Goal: Task Accomplishment & Management: Manage account settings

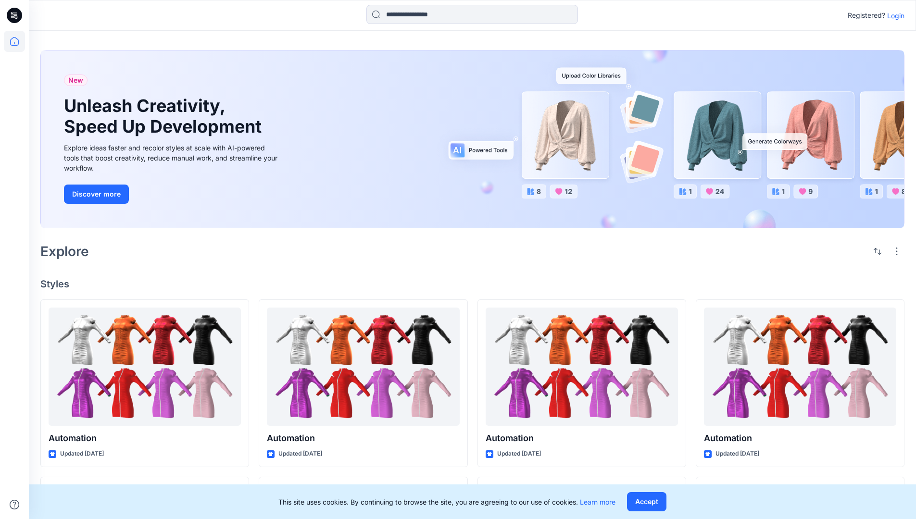
click at [893, 15] on p "Login" at bounding box center [895, 16] width 17 height 10
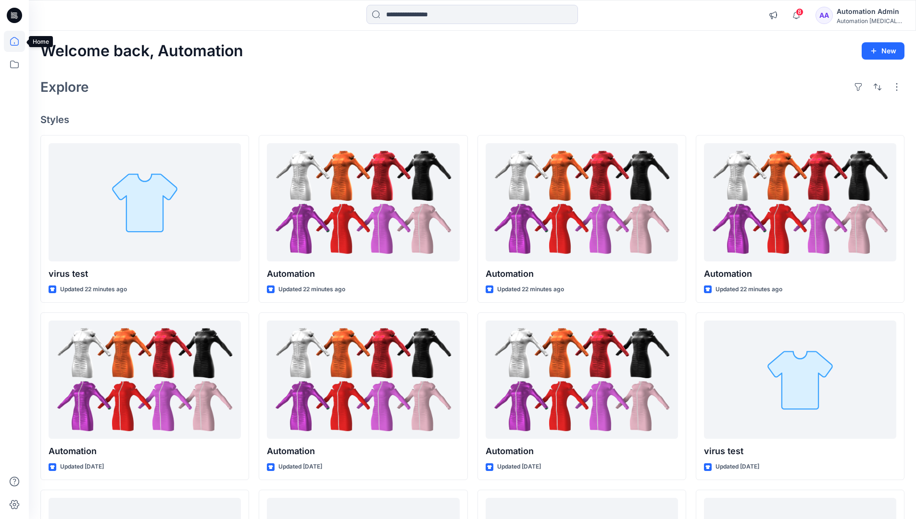
click at [18, 41] on icon at bounding box center [14, 41] width 9 height 9
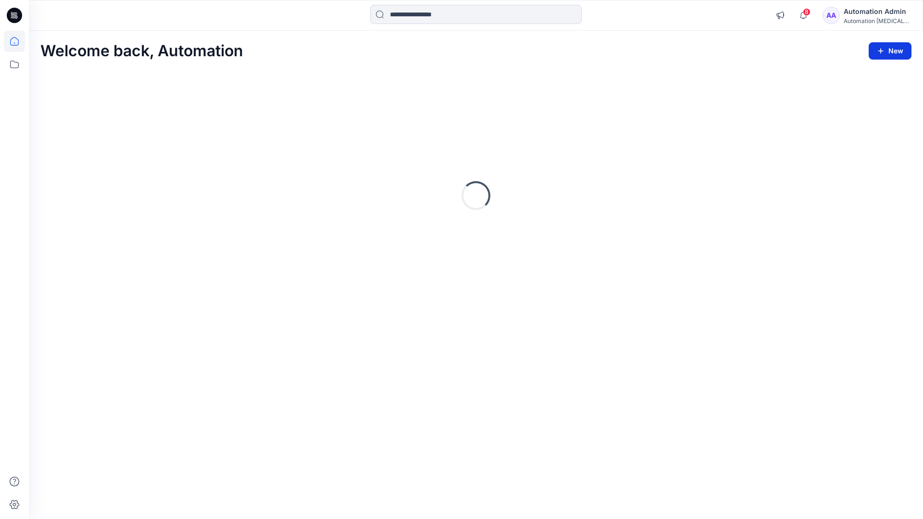
click at [892, 50] on button "New" at bounding box center [890, 50] width 43 height 17
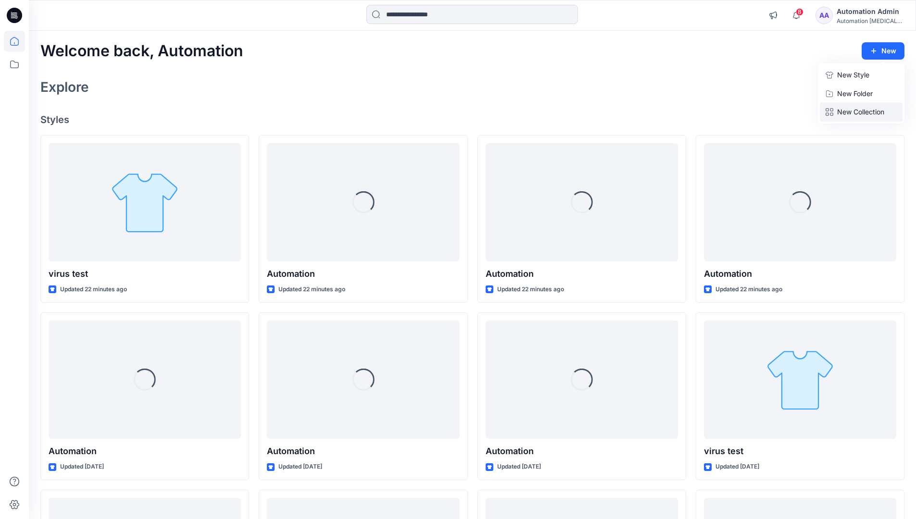
click at [863, 109] on p "New Collection" at bounding box center [860, 112] width 47 height 12
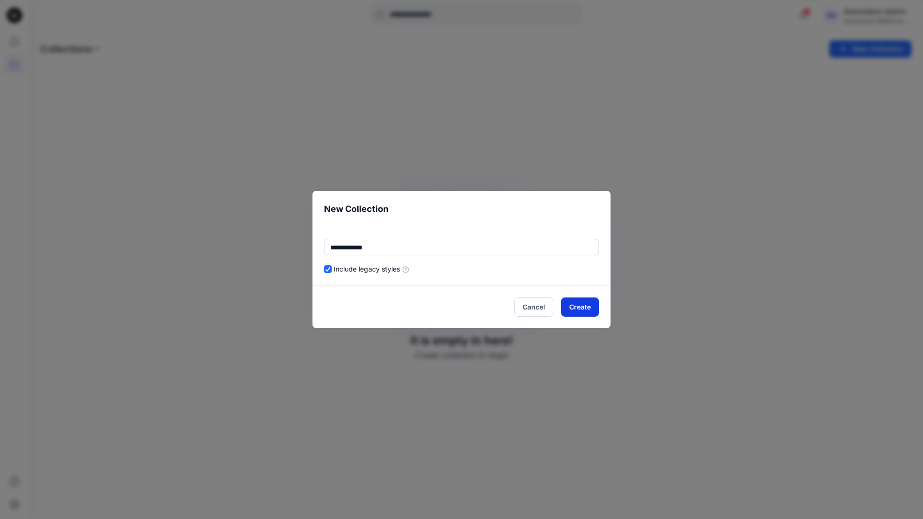
type input "**********"
click at [587, 305] on button "Create" at bounding box center [580, 307] width 38 height 19
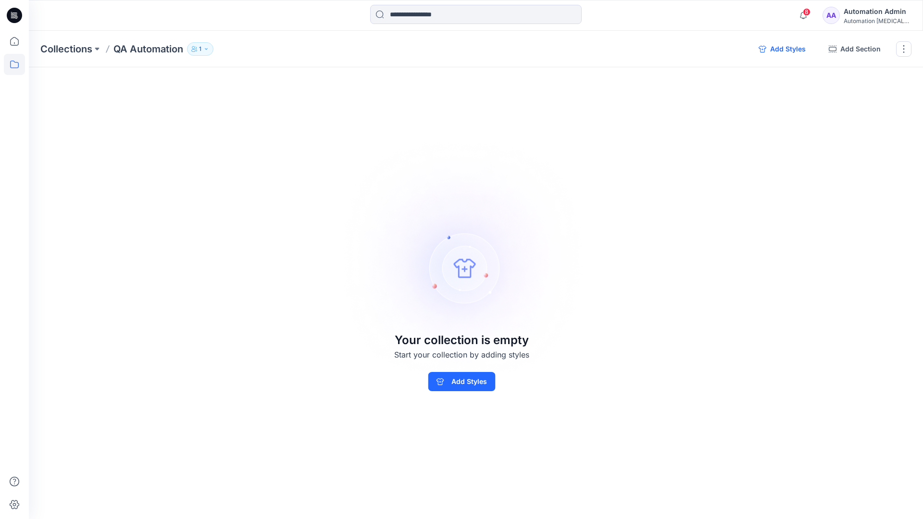
click at [784, 50] on button "Add Styles" at bounding box center [782, 48] width 62 height 15
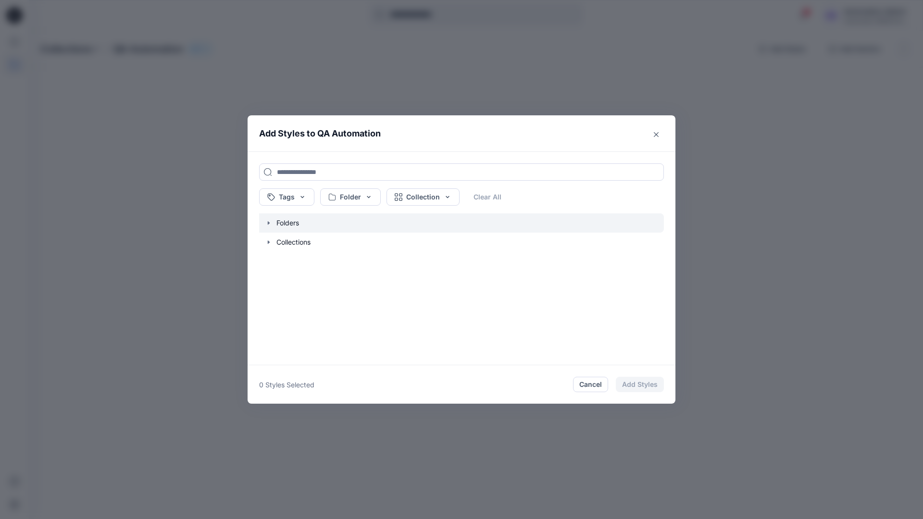
click at [268, 222] on icon "button" at bounding box center [269, 222] width 2 height 3
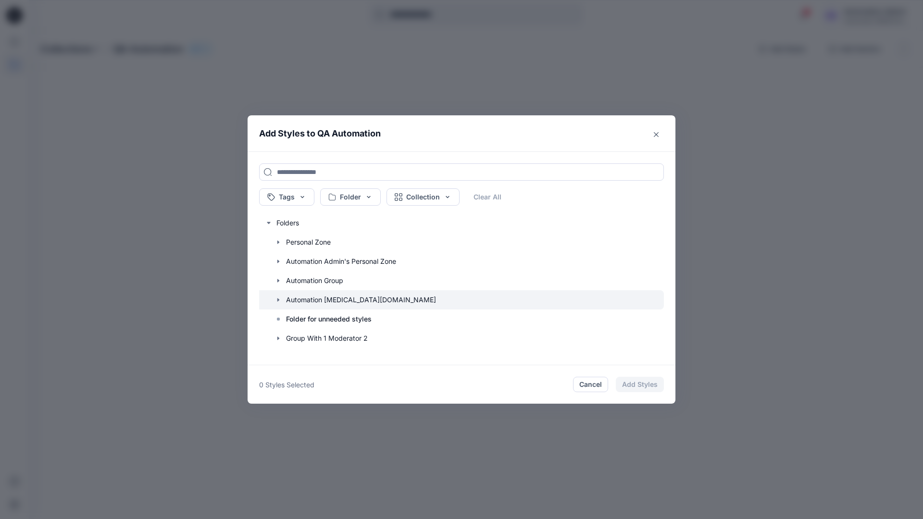
click at [277, 298] on icon "button" at bounding box center [278, 299] width 2 height 3
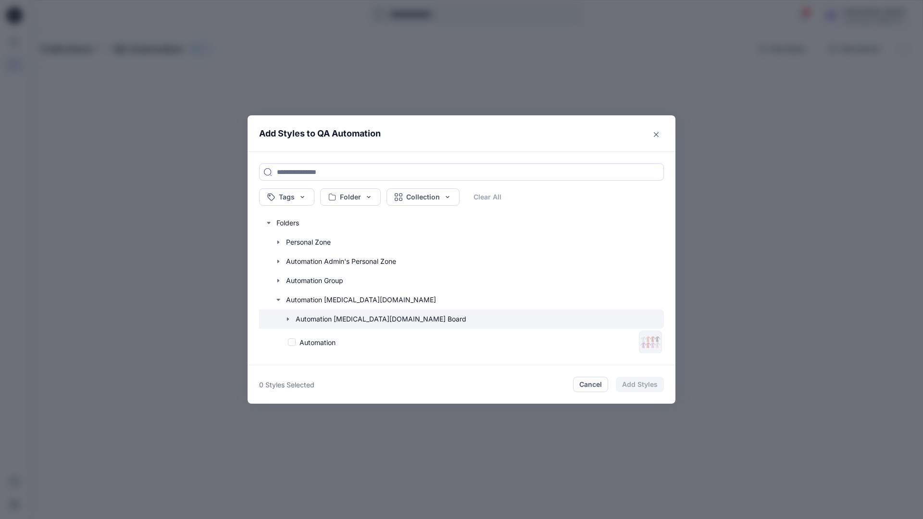
click at [288, 319] on icon "button" at bounding box center [288, 318] width 2 height 3
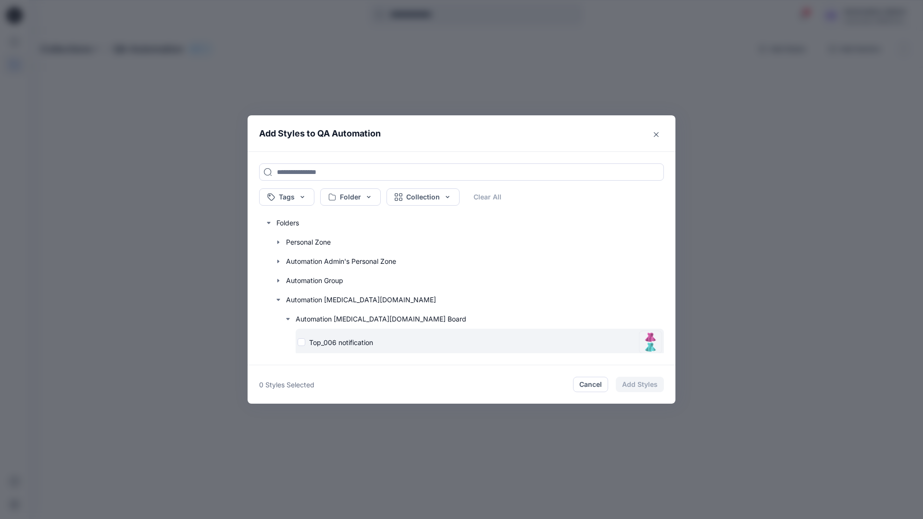
click at [302, 343] on div "Top_006 notification" at bounding box center [466, 342] width 337 height 10
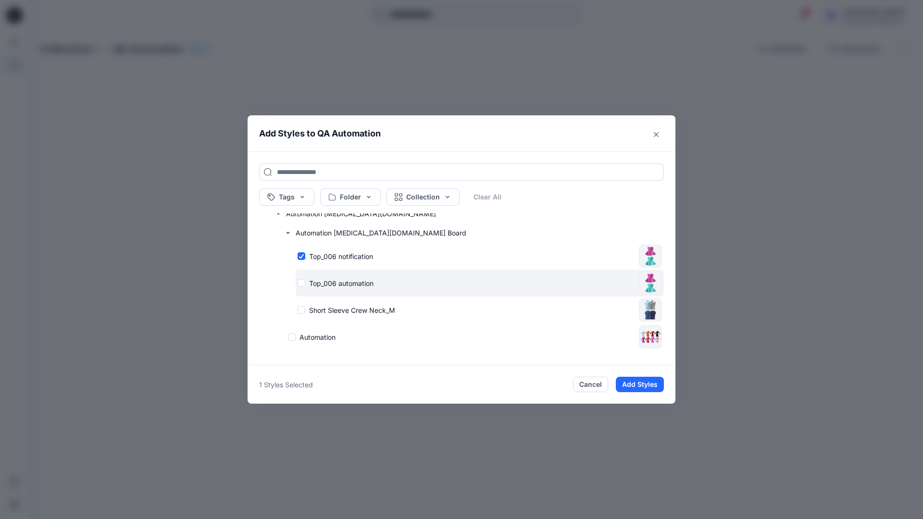
click at [301, 284] on div "Top_006 automation" at bounding box center [466, 283] width 337 height 10
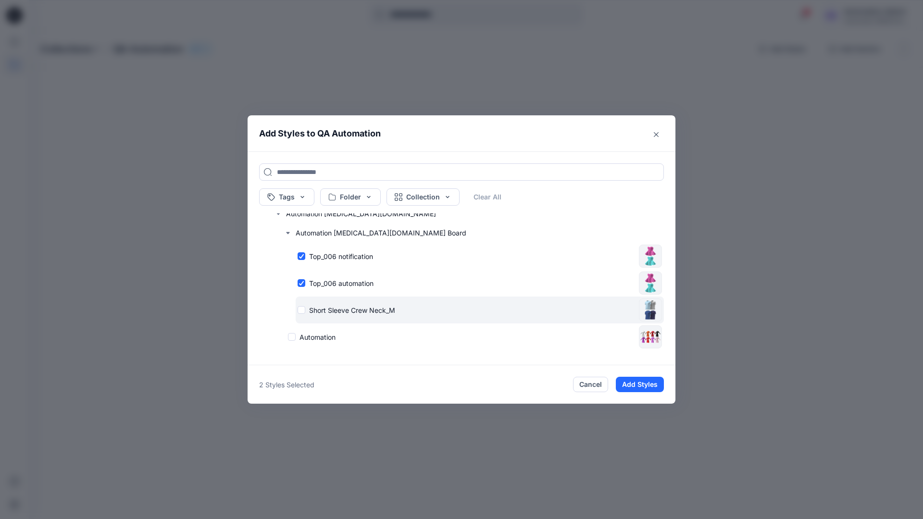
click at [303, 310] on div "Short Sleeve Crew Neck_M" at bounding box center [466, 310] width 337 height 10
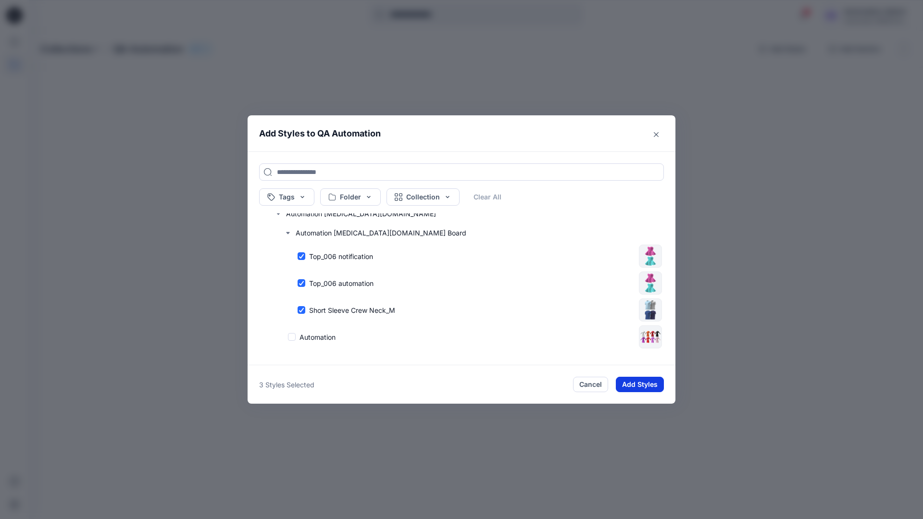
click at [642, 385] on button "Add Styles" at bounding box center [640, 384] width 48 height 15
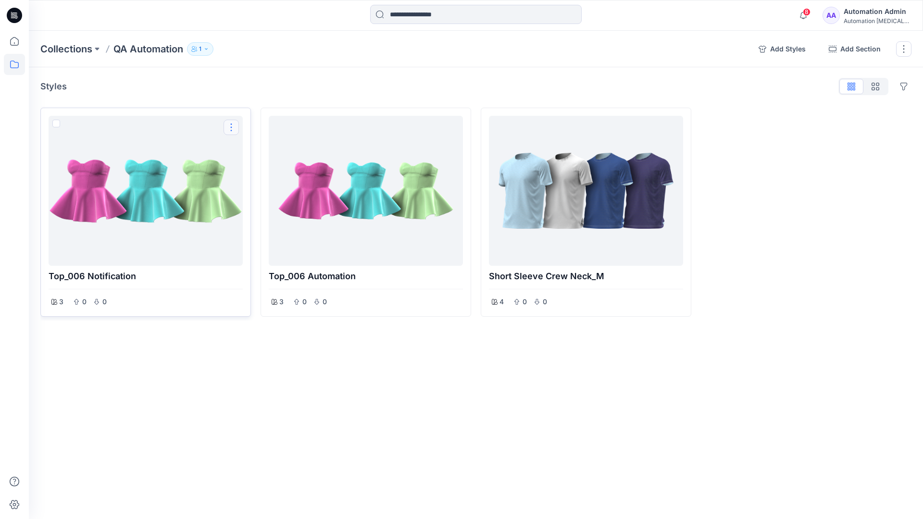
click at [232, 128] on button "Options" at bounding box center [230, 127] width 15 height 15
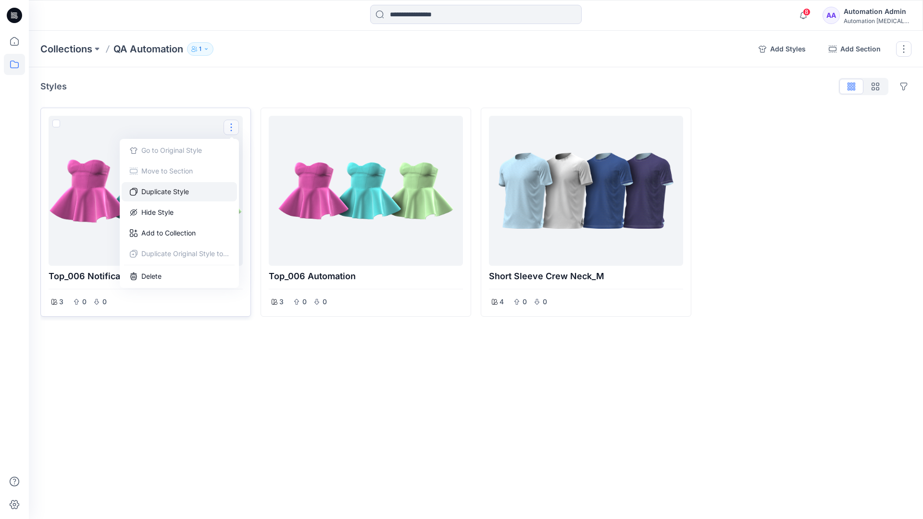
click at [180, 191] on button "Duplicate Style" at bounding box center [179, 191] width 115 height 19
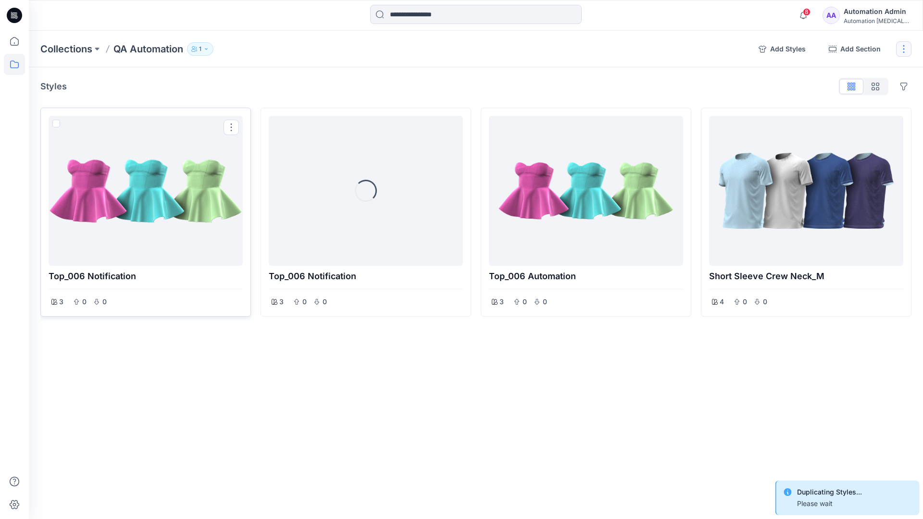
click at [904, 51] on button "button" at bounding box center [903, 48] width 15 height 15
click at [847, 134] on button "Delete Collection" at bounding box center [858, 137] width 104 height 18
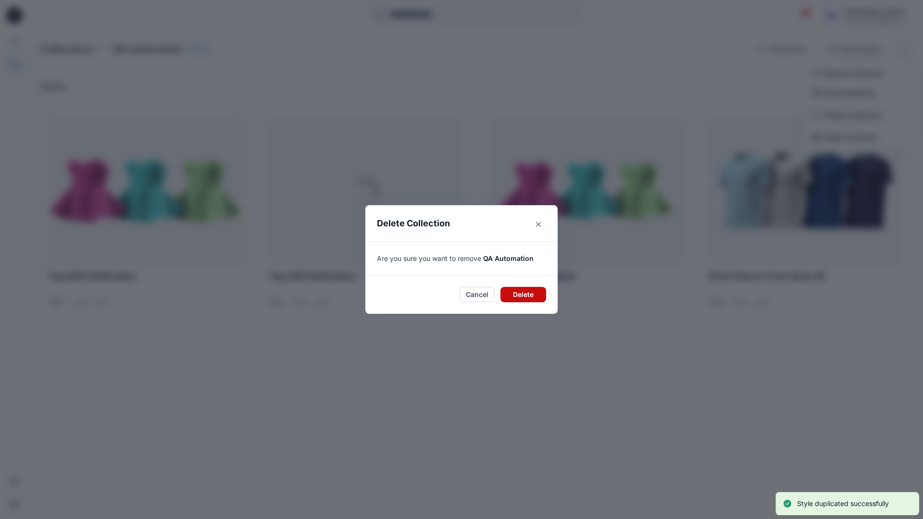
click at [525, 293] on button "Delete" at bounding box center [523, 294] width 46 height 15
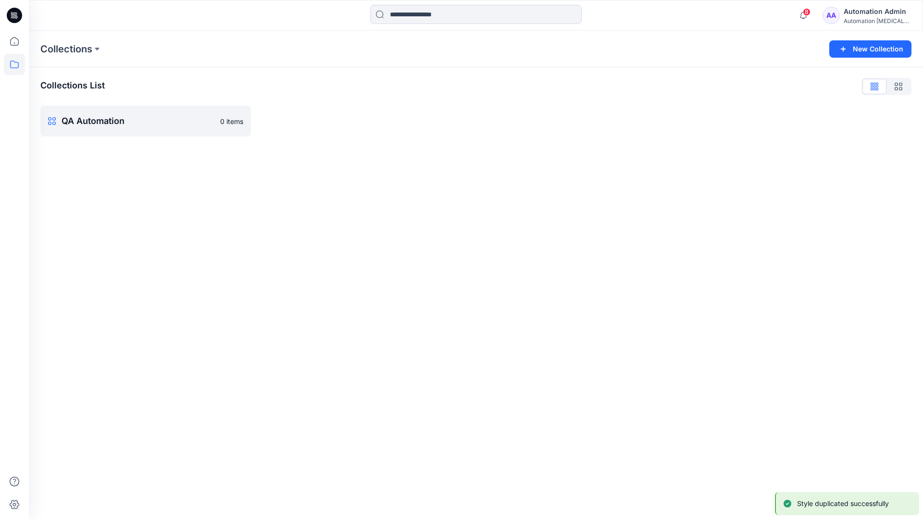
click at [869, 11] on div "Automation Admin" at bounding box center [877, 12] width 67 height 12
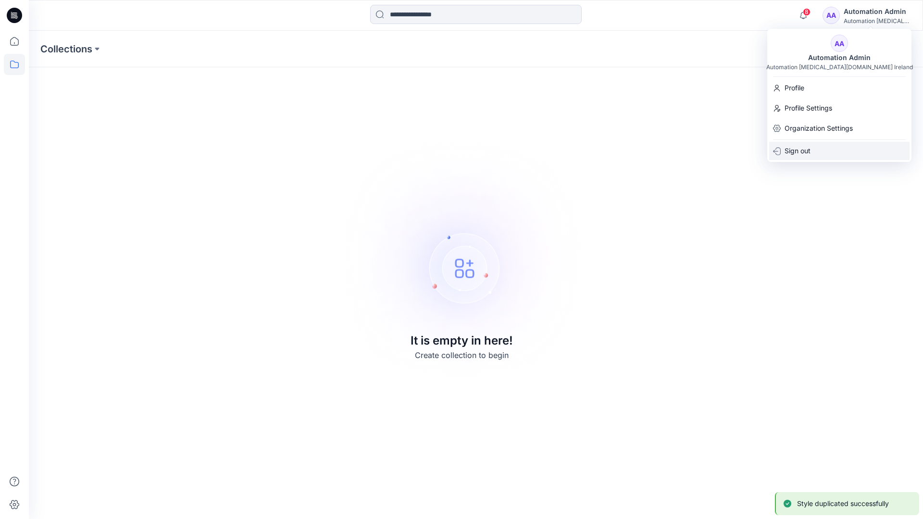
click at [810, 150] on p "Sign out" at bounding box center [797, 151] width 26 height 18
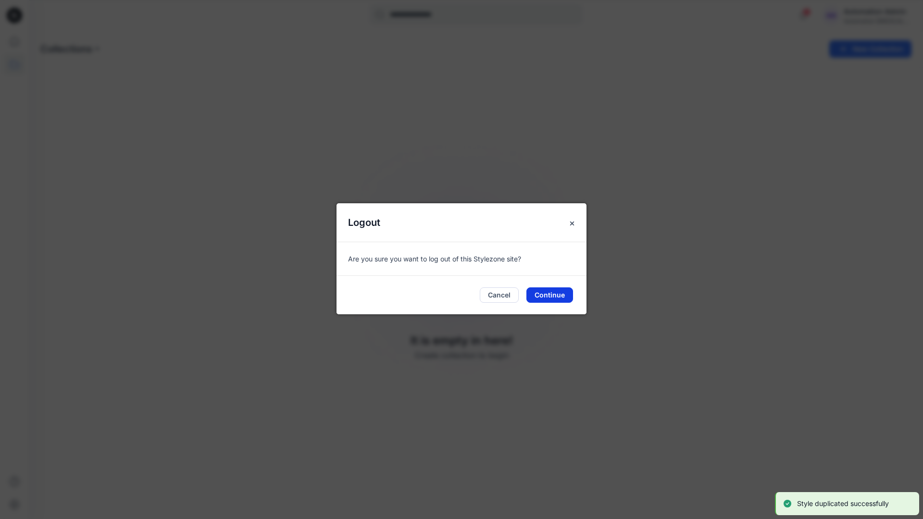
click at [553, 296] on button "Continue" at bounding box center [549, 294] width 47 height 15
